Goal: Information Seeking & Learning: Learn about a topic

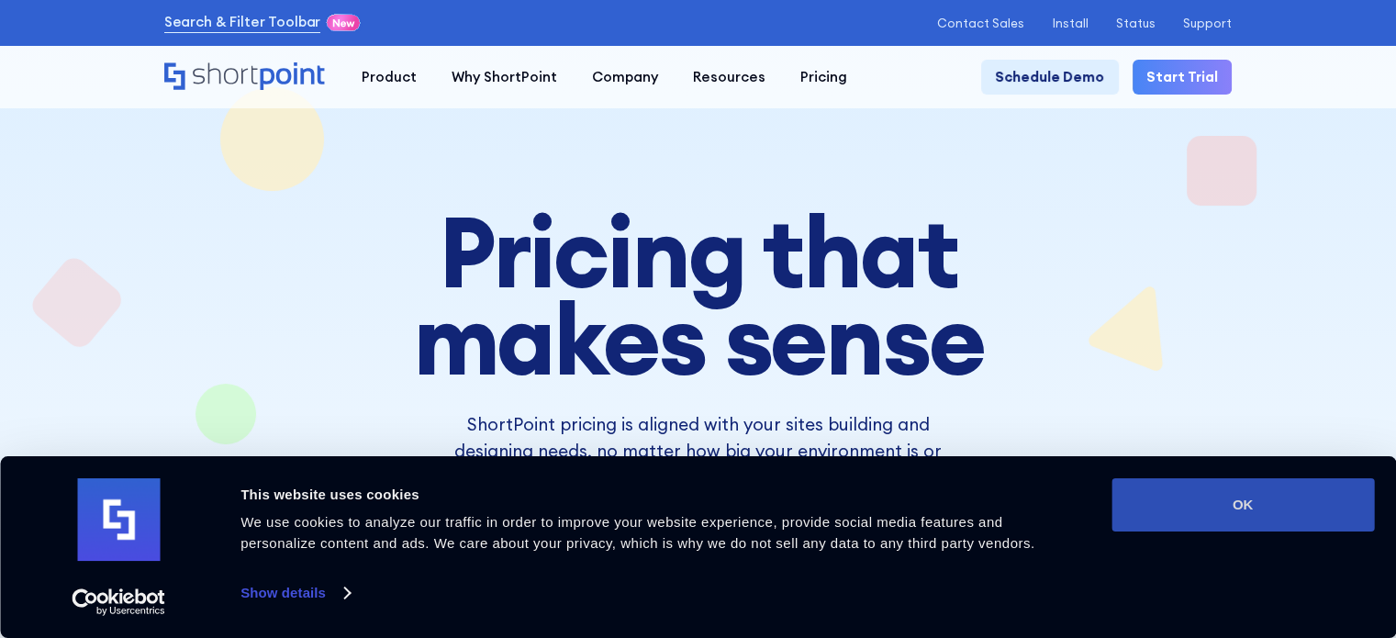
click at [1296, 501] on button "OK" at bounding box center [1243, 504] width 263 height 53
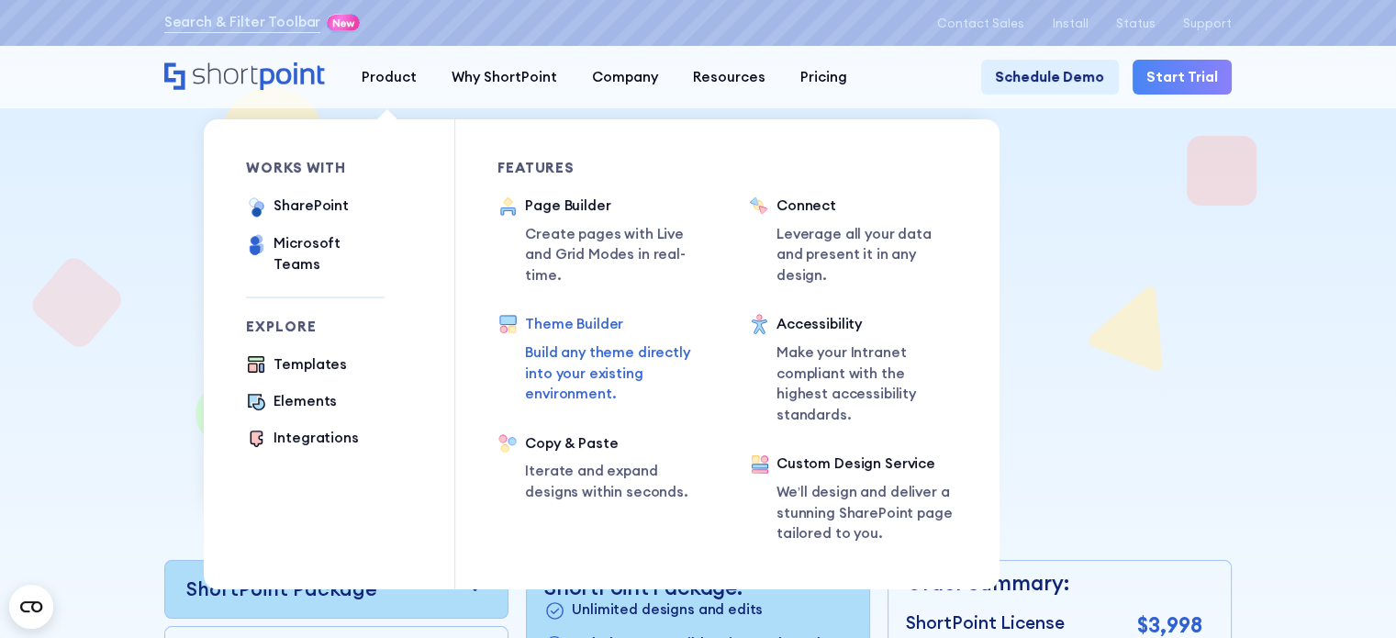
click at [571, 343] on p "Build any theme directly into your existing environment." at bounding box center [616, 373] width 182 height 62
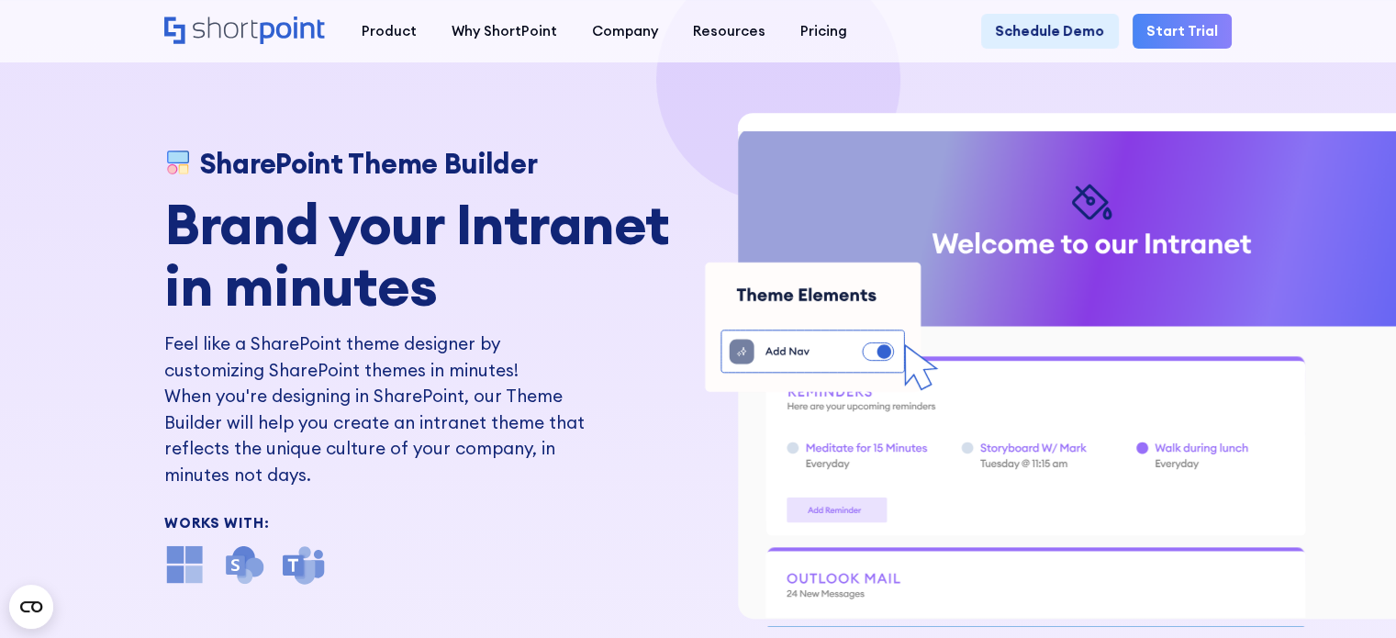
click at [39, 291] on div "SharePoint Theme Builder Brand your Intranet in minutes Feel like a SharePoint …" at bounding box center [698, 349] width 1396 height 699
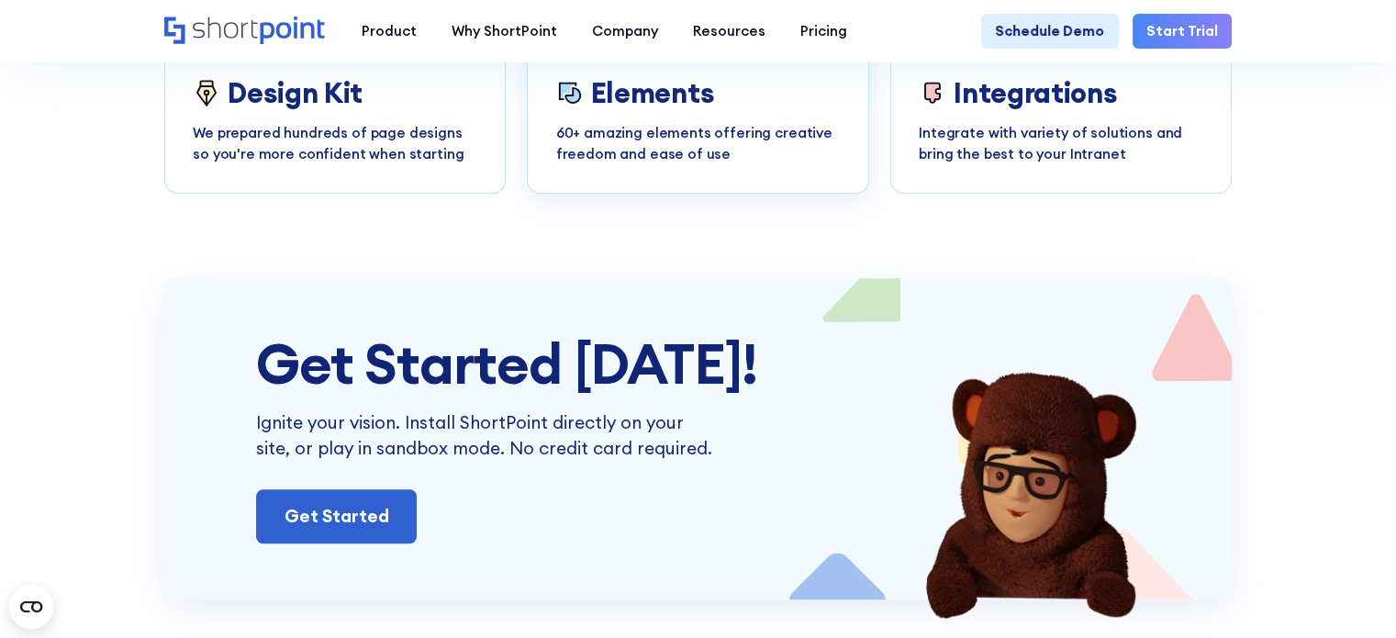
scroll to position [7620, 0]
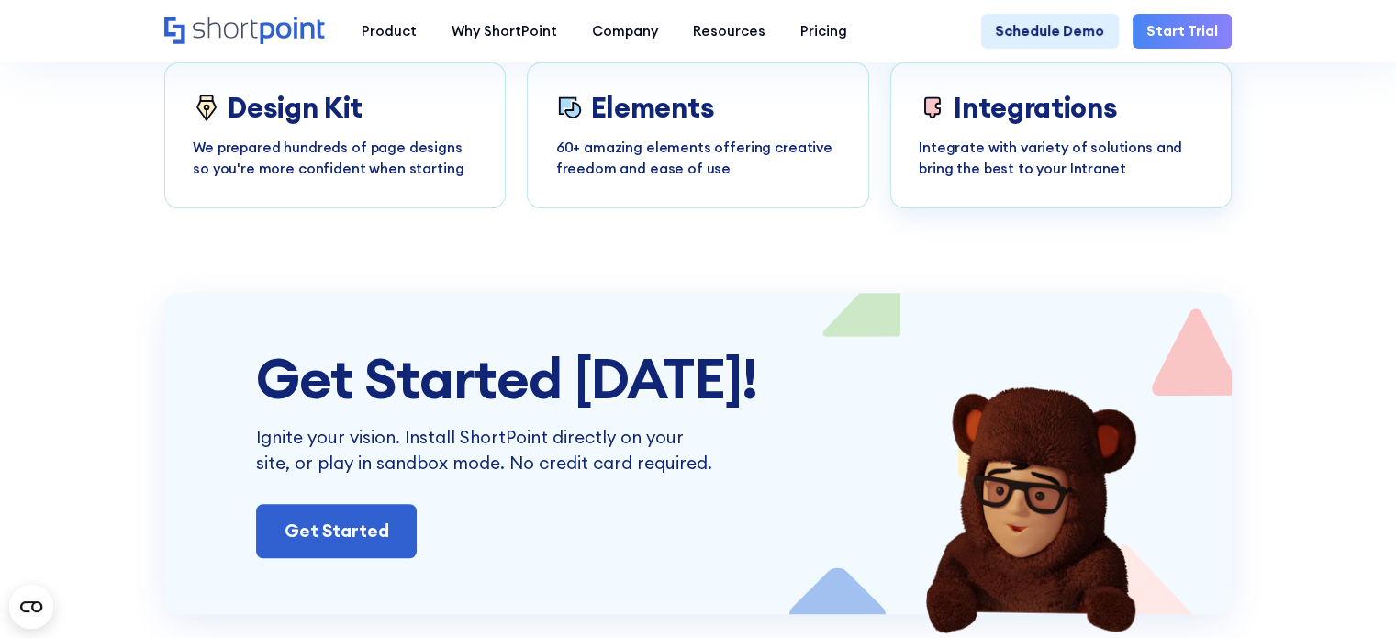
click at [987, 124] on h3 "Integrations" at bounding box center [1035, 108] width 163 height 32
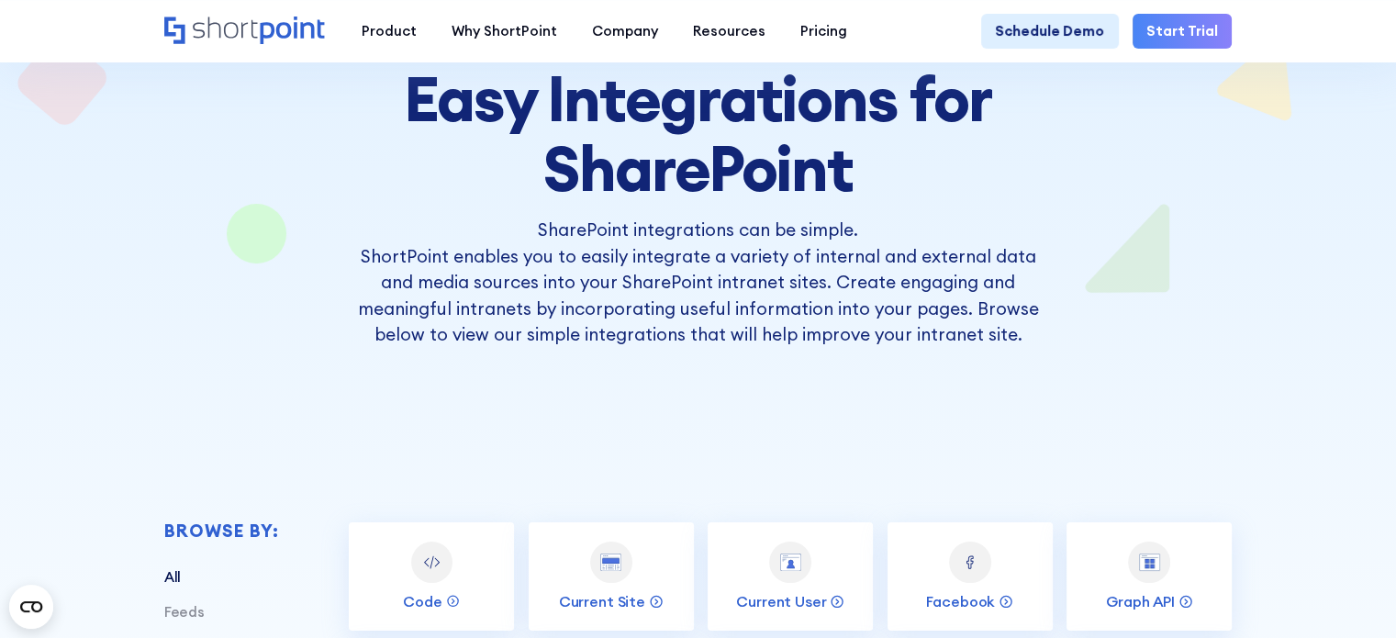
scroll to position [184, 0]
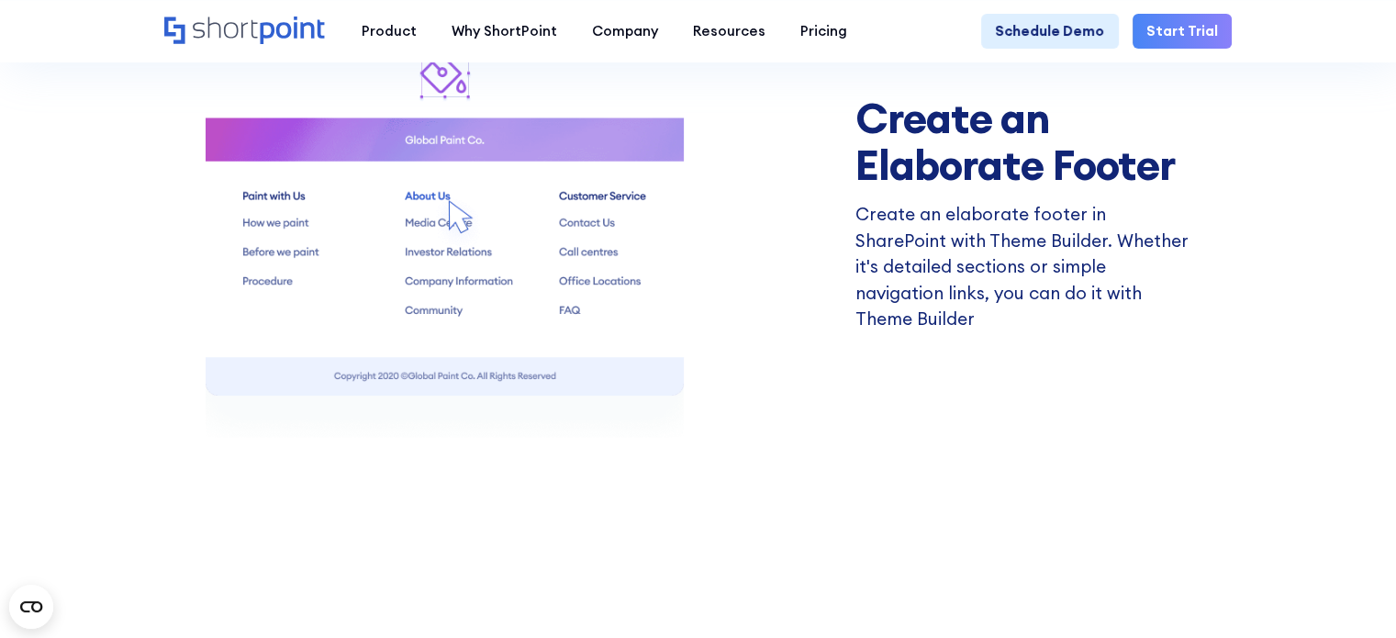
scroll to position [3213, 0]
